Goal: Task Accomplishment & Management: Manage account settings

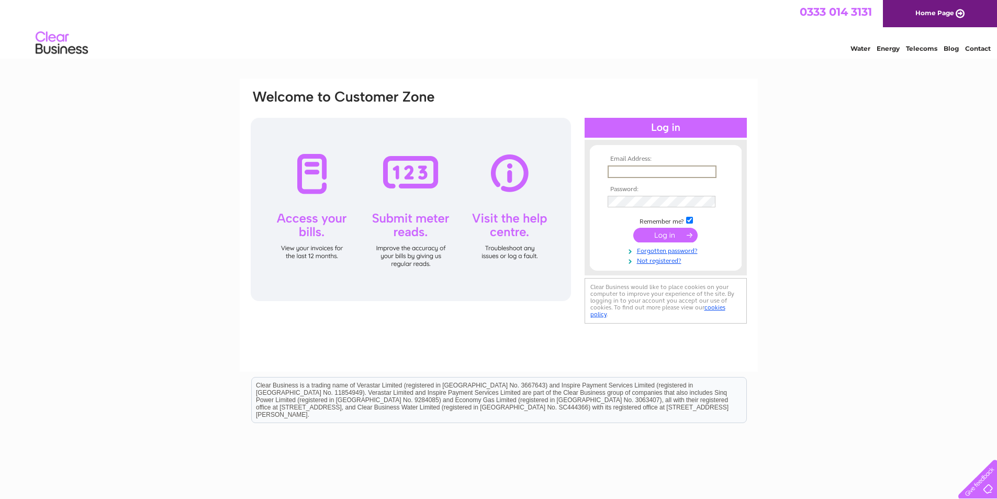
click at [612, 171] on input "text" at bounding box center [662, 171] width 109 height 13
paste input "[EMAIL_ADDRESS][DOMAIN_NAME]"
type input "[EMAIL_ADDRESS][DOMAIN_NAME]"
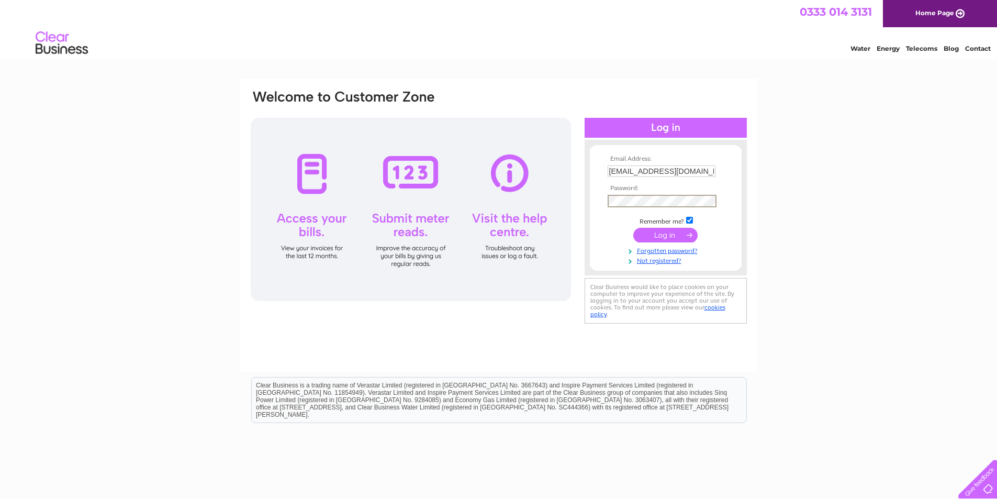
click at [660, 236] on input "submit" at bounding box center [666, 235] width 64 height 15
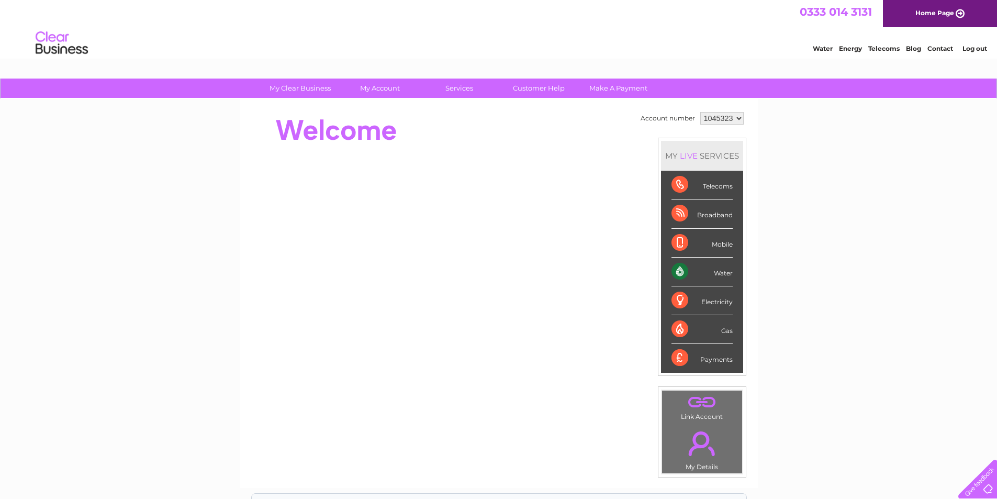
click at [674, 270] on div "Water" at bounding box center [702, 272] width 61 height 29
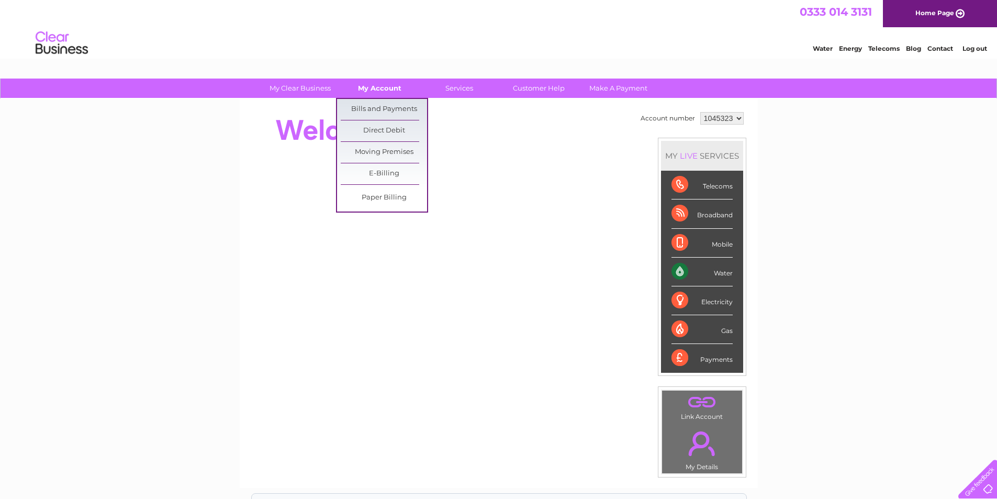
click at [387, 90] on link "My Account" at bounding box center [380, 88] width 86 height 19
click at [372, 108] on link "Bills and Payments" at bounding box center [384, 109] width 86 height 21
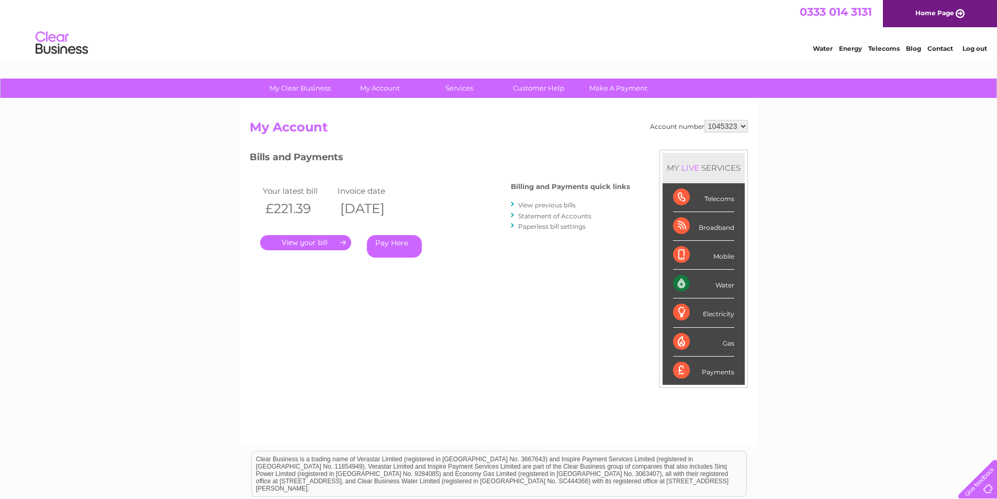
click at [296, 243] on link "." at bounding box center [305, 242] width 91 height 15
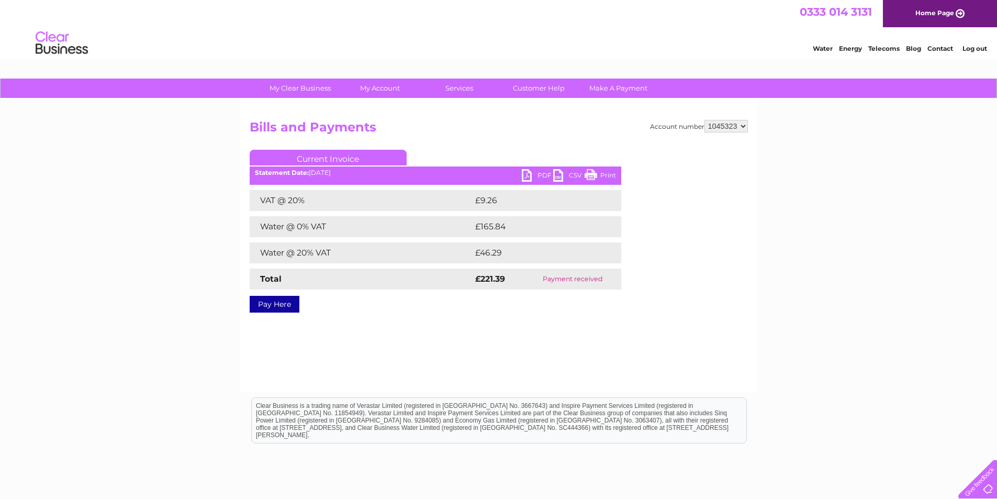
click at [543, 175] on link "PDF" at bounding box center [537, 176] width 31 height 15
click at [977, 47] on link "Log out" at bounding box center [975, 49] width 25 height 8
